Goal: Check status

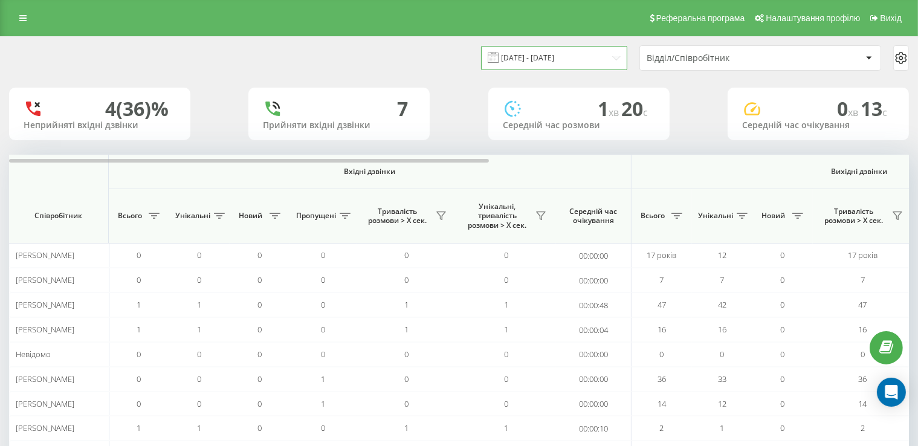
click at [522, 51] on input "[DATE] - [DATE]" at bounding box center [554, 58] width 146 height 24
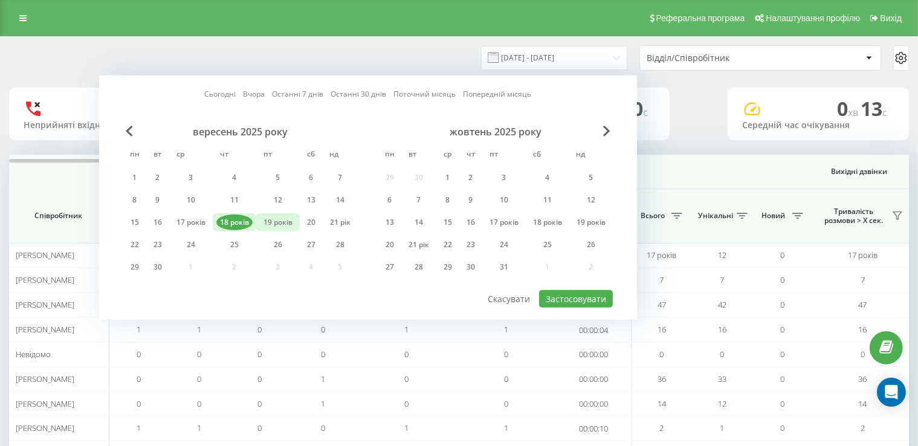
click at [281, 224] on font "19 років" at bounding box center [278, 222] width 29 height 10
click at [560, 297] on font "Застосовувати" at bounding box center [576, 298] width 60 height 11
type input "[DATE] - [DATE]"
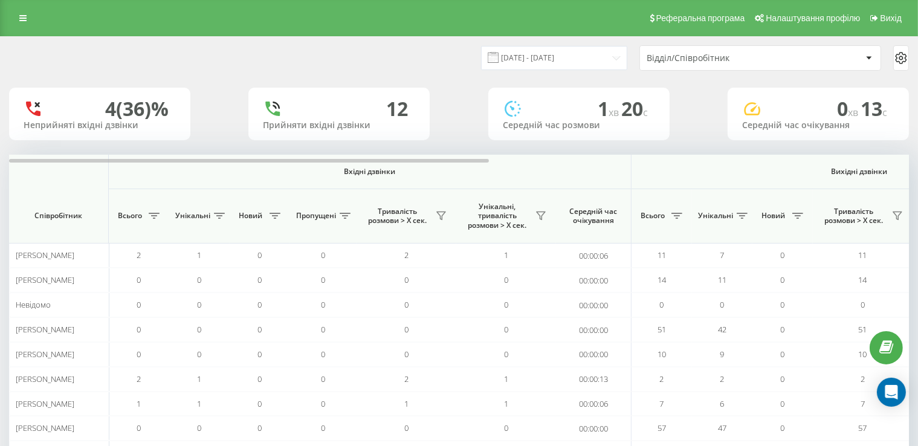
click at [717, 62] on font "Відділ/Співробітник" at bounding box center [688, 57] width 83 height 11
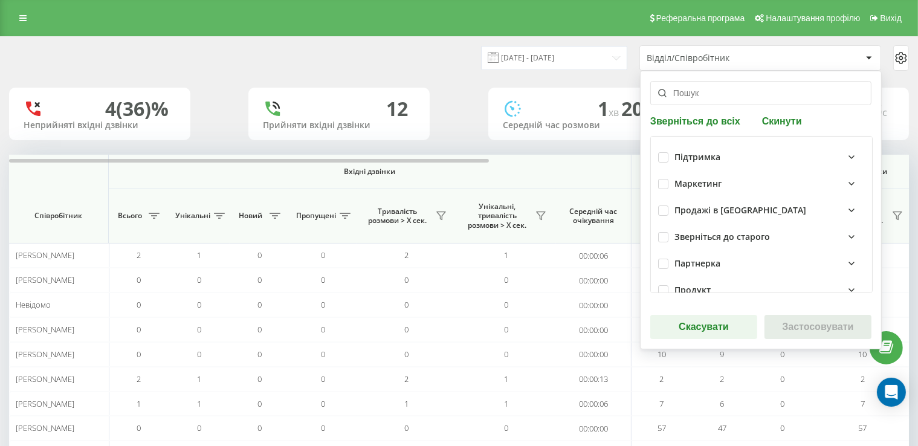
click at [706, 86] on input "text" at bounding box center [761, 93] width 221 height 24
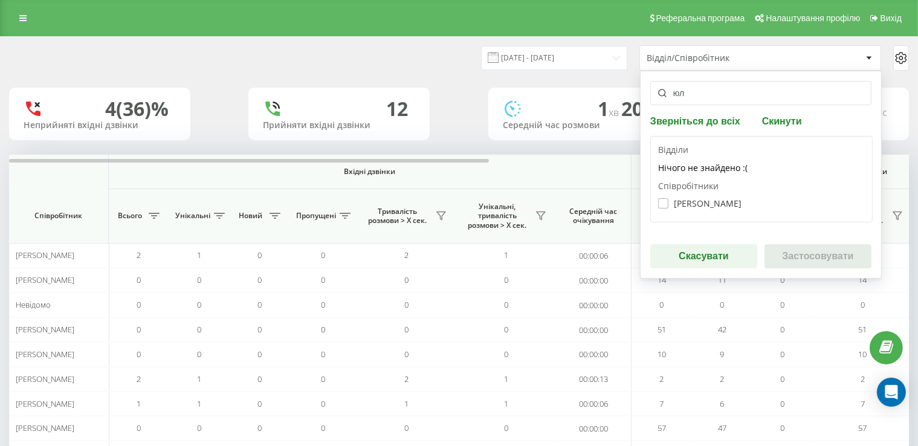
type input "юл"
click at [712, 202] on font "[PERSON_NAME]" at bounding box center [708, 203] width 68 height 11
checkbox input "true"
click at [819, 257] on font "Застосовувати" at bounding box center [817, 256] width 71 height 10
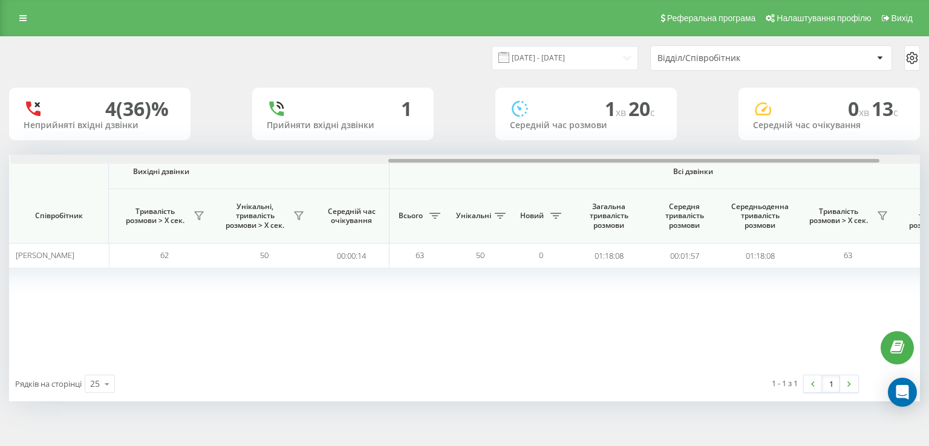
scroll to position [0, 700]
drag, startPoint x: 481, startPoint y: 163, endPoint x: 836, endPoint y: 172, distance: 355.1
click at [836, 172] on div "Вхідні дзвінки Вихідні дзвінки Всі дзвінки Співробітник Всього Унікальні Новий …" at bounding box center [464, 261] width 911 height 212
